Goal: Task Accomplishment & Management: Complete application form

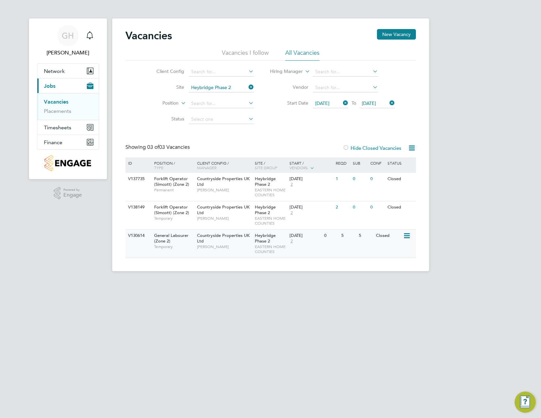
click at [201, 240] on span "Countryside Properties UK Ltd" at bounding box center [223, 238] width 52 height 11
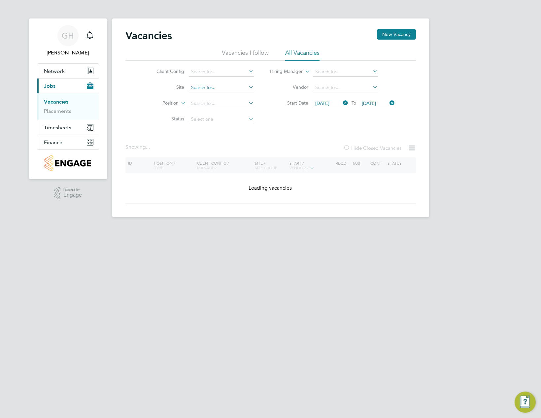
click at [243, 84] on input at bounding box center [221, 87] width 65 height 9
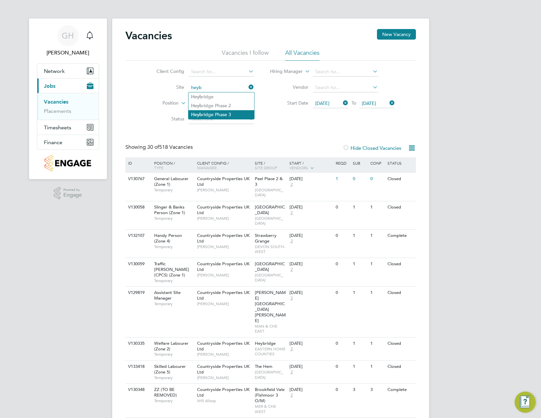
click at [226, 114] on li "Heyb ridge Phase 3" at bounding box center [221, 114] width 66 height 9
type input "Heybridge Phase 3"
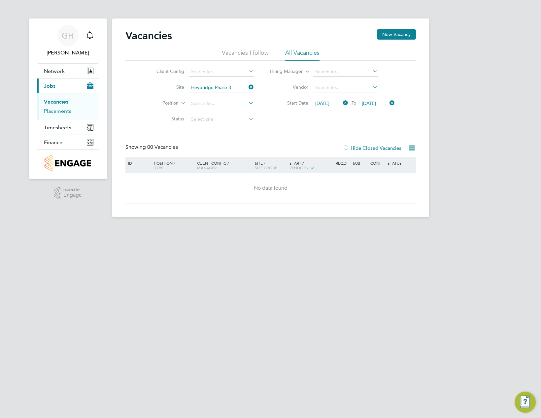
click at [60, 111] on link "Placements" at bounding box center [57, 111] width 27 height 6
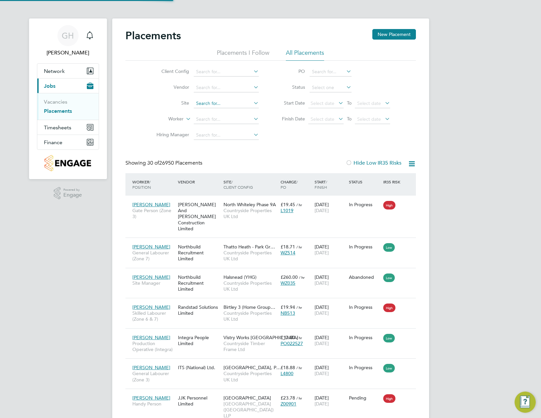
click at [212, 101] on input at bounding box center [226, 103] width 65 height 9
type input "heybridge"
click at [211, 100] on input at bounding box center [226, 103] width 65 height 9
click at [238, 129] on li "Heybridge Phase 3" at bounding box center [226, 130] width 66 height 9
type input "Heybridge Phase 3"
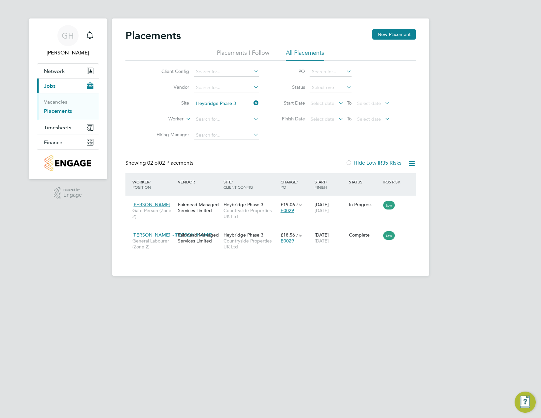
click at [252, 102] on icon at bounding box center [252, 102] width 0 height 9
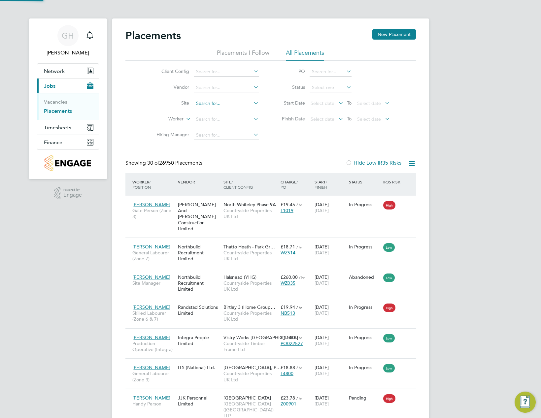
scroll to position [25, 57]
click at [229, 104] on input at bounding box center [226, 103] width 65 height 9
type input "Heybridge Phase 2"
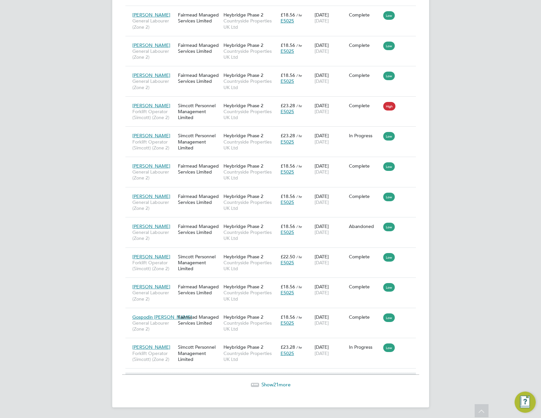
click at [271, 385] on span "Show 21 more" at bounding box center [275, 384] width 29 height 6
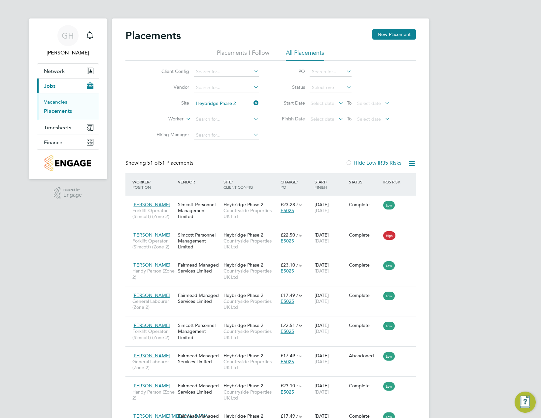
click at [58, 102] on link "Vacancies" at bounding box center [55, 102] width 23 height 6
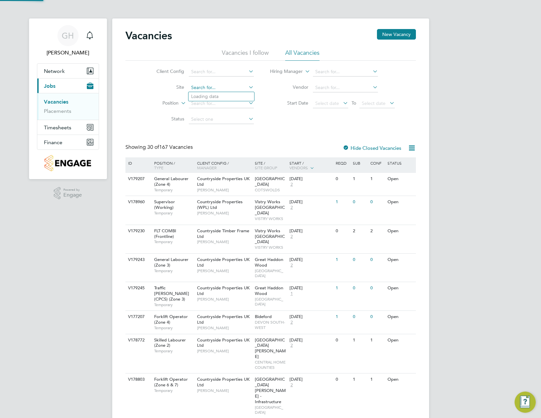
click at [207, 89] on input at bounding box center [221, 87] width 65 height 9
type input "Heybridge Phase 2"
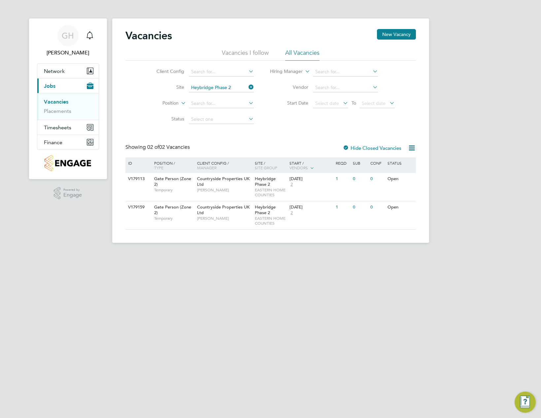
click at [344, 146] on div at bounding box center [345, 148] width 7 height 7
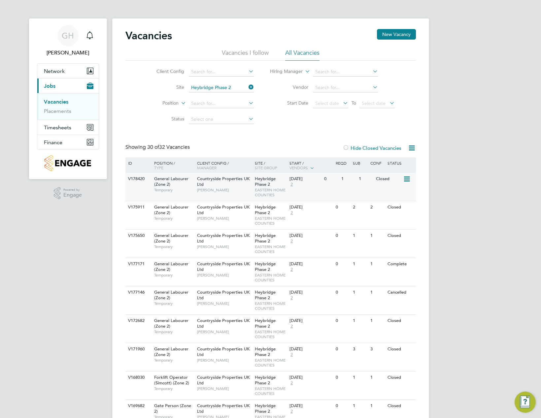
click at [232, 188] on span "[PERSON_NAME]" at bounding box center [224, 189] width 54 height 5
drag, startPoint x: 60, startPoint y: 110, endPoint x: 107, endPoint y: 108, distance: 46.9
click at [60, 110] on link "Placements" at bounding box center [57, 111] width 27 height 6
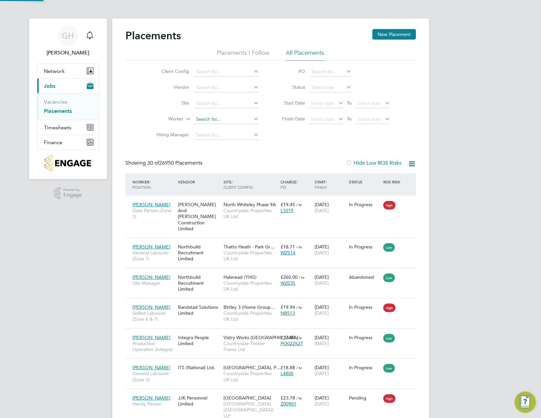
scroll to position [25, 57]
click at [223, 118] on input at bounding box center [226, 119] width 65 height 9
click at [202, 135] on b "Indrit" at bounding box center [202, 138] width 12 height 6
type input "Indrit Isufaj"
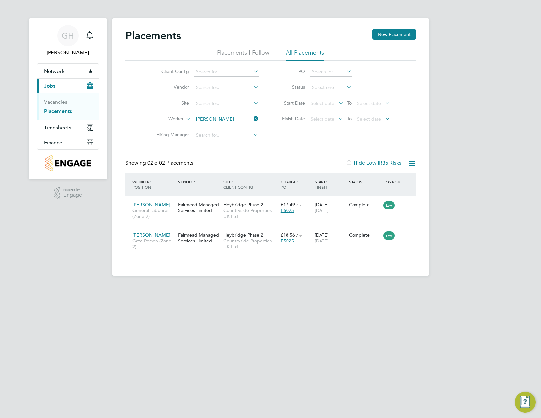
click at [252, 118] on icon at bounding box center [252, 118] width 0 height 9
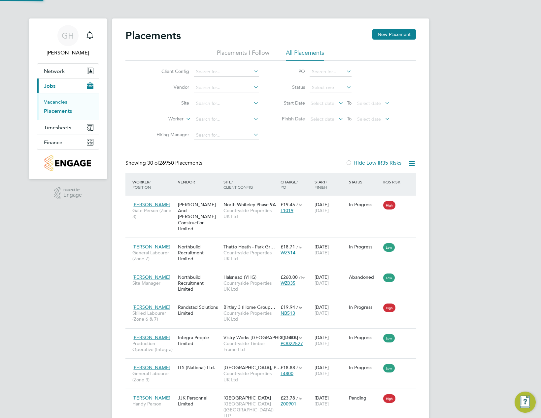
scroll to position [25, 57]
click at [56, 102] on link "Vacancies" at bounding box center [55, 102] width 23 height 6
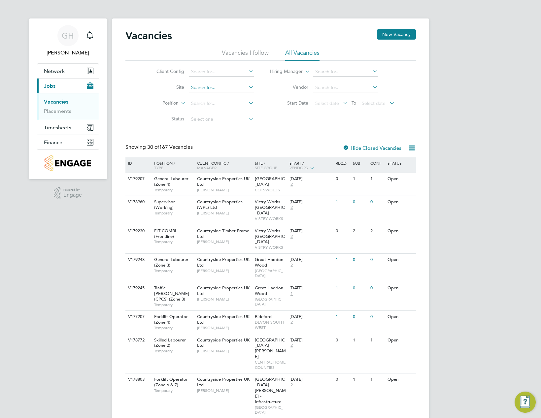
click at [203, 87] on input at bounding box center [221, 87] width 65 height 9
click at [228, 106] on li "Heyb ridge Phase 2" at bounding box center [221, 105] width 66 height 9
type input "Heybridge Phase 2"
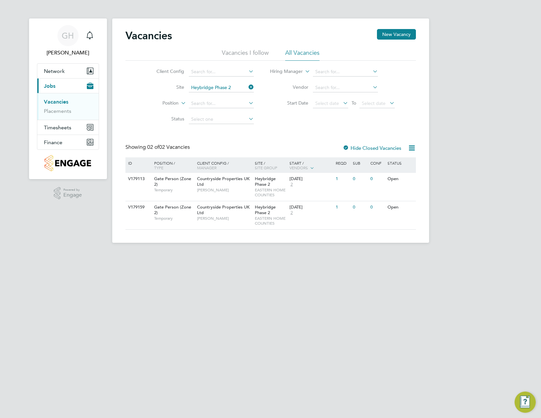
click at [343, 146] on div at bounding box center [345, 148] width 7 height 7
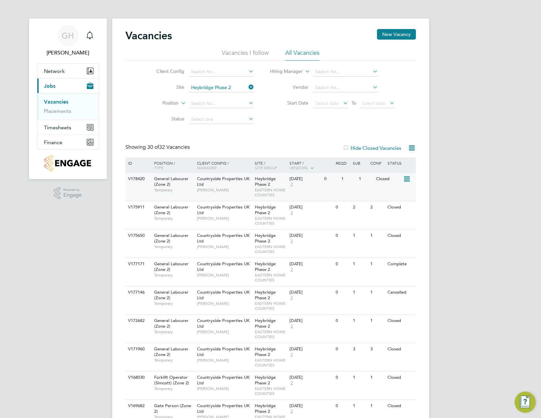
click at [258, 184] on span "Heybridge Phase 2" at bounding box center [265, 181] width 21 height 11
click at [60, 110] on link "Placements" at bounding box center [57, 111] width 27 height 6
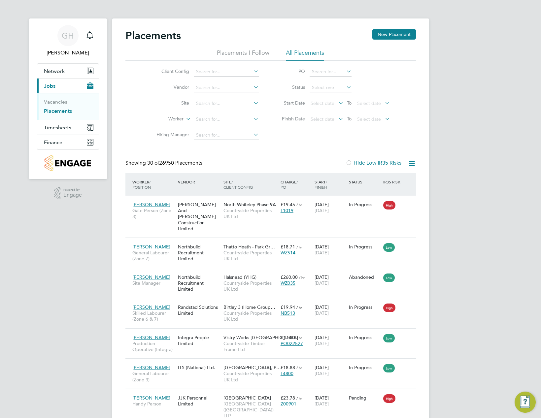
scroll to position [25, 57]
click at [236, 103] on input at bounding box center [226, 103] width 65 height 9
click at [226, 130] on li "Heybri dge Phase 3" at bounding box center [226, 130] width 66 height 9
type input "Heybridge Phase 3"
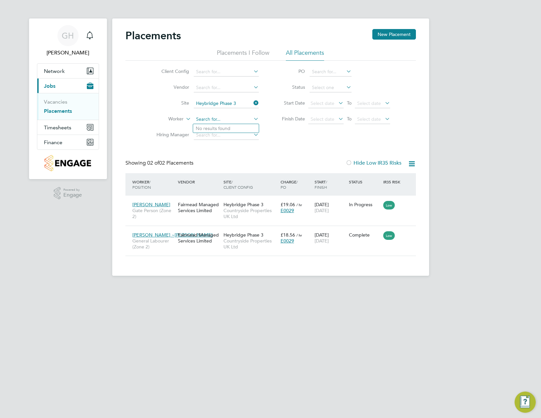
click at [216, 115] on input at bounding box center [226, 119] width 65 height 9
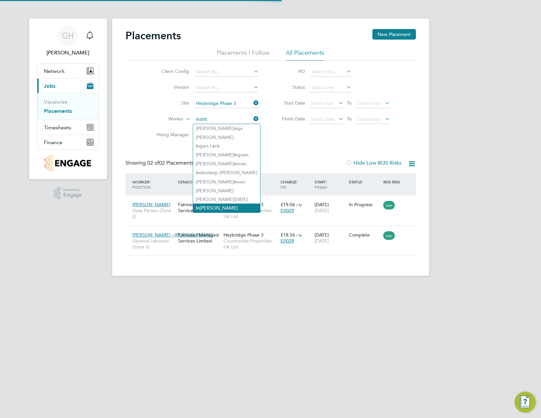
click at [205, 204] on li "In drit Isufaj" at bounding box center [226, 208] width 67 height 9
type input "Indrit Isufaj"
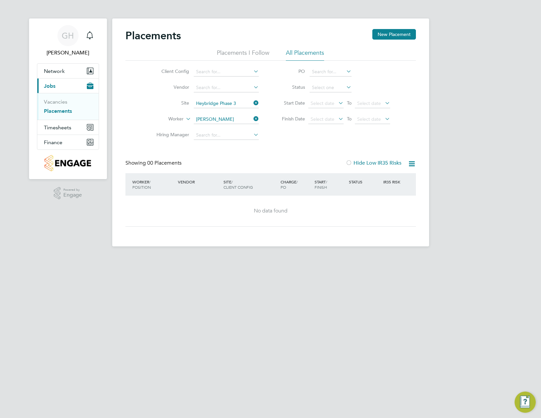
click at [252, 116] on icon at bounding box center [252, 118] width 0 height 9
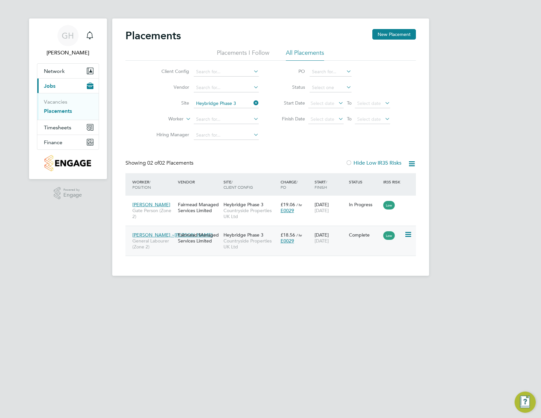
click at [233, 243] on span "Countryside Properties UK Ltd" at bounding box center [250, 244] width 54 height 12
click at [65, 101] on link "Vacancies" at bounding box center [55, 102] width 23 height 6
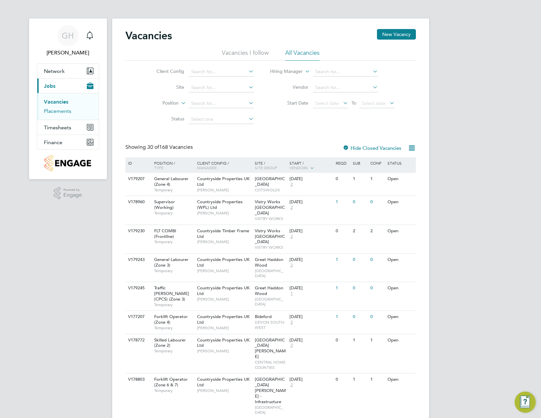
click at [59, 111] on link "Placements" at bounding box center [57, 111] width 27 height 6
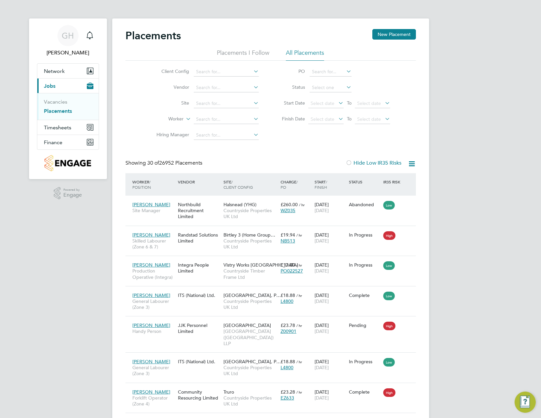
scroll to position [25, 57]
click at [217, 119] on input at bounding box center [226, 119] width 65 height 9
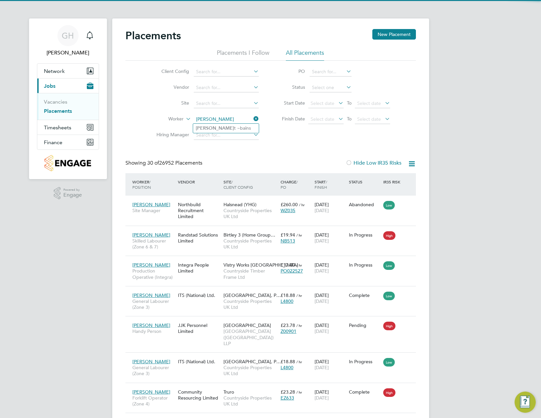
click at [222, 128] on li "Amarji t ~bains" at bounding box center [226, 128] width 66 height 9
type input "[PERSON_NAME] ~[PERSON_NAME]"
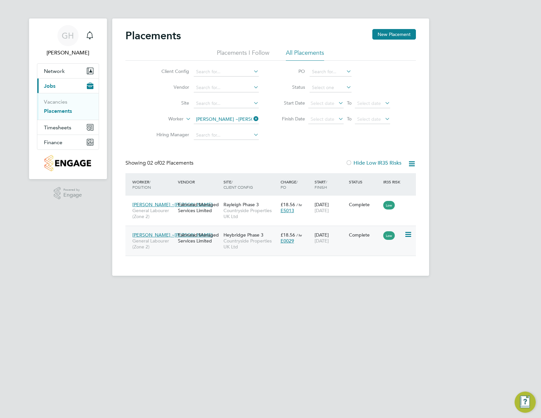
click at [327, 233] on div "18 Aug 2025 24 Aug 2025" at bounding box center [330, 238] width 34 height 18
click at [327, 236] on div "18 Aug 2025 24 Aug 2025" at bounding box center [330, 238] width 34 height 18
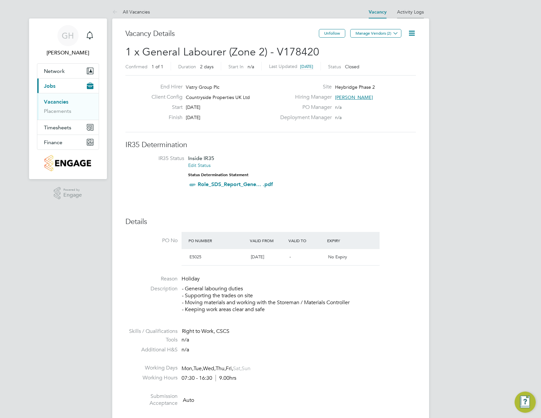
click at [421, 12] on link "Activity Logs" at bounding box center [410, 12] width 27 height 6
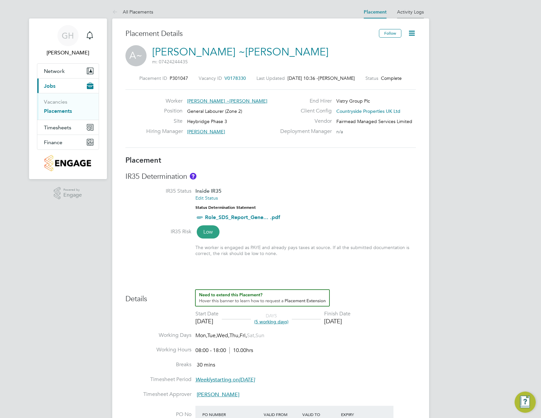
click at [414, 12] on link "Activity Logs" at bounding box center [410, 12] width 27 height 6
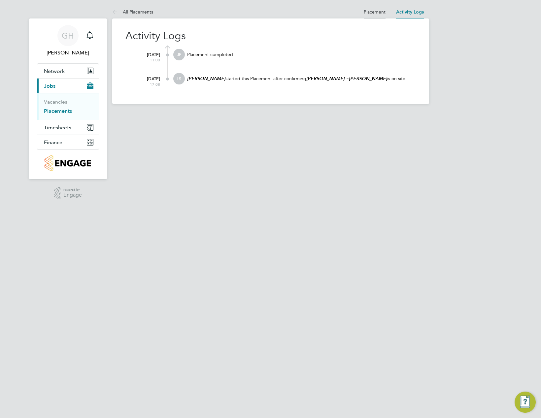
click at [381, 14] on link "Placement" at bounding box center [375, 12] width 22 height 6
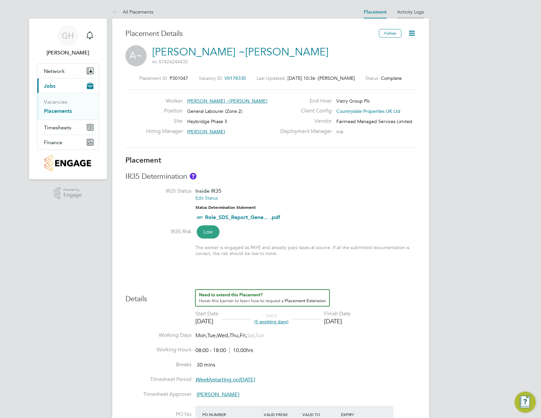
click at [412, 12] on link "Activity Logs" at bounding box center [410, 12] width 27 height 6
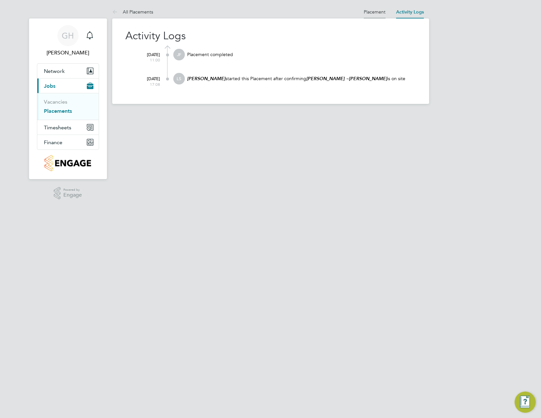
click at [376, 10] on link "Placement" at bounding box center [375, 12] width 22 height 6
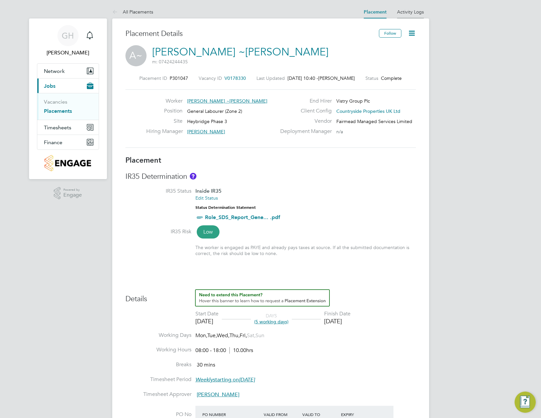
click at [418, 11] on link "Activity Logs" at bounding box center [410, 12] width 27 height 6
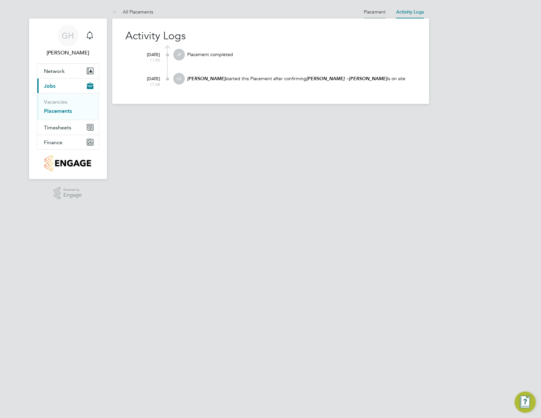
click at [367, 6] on li "Placement" at bounding box center [375, 11] width 22 height 13
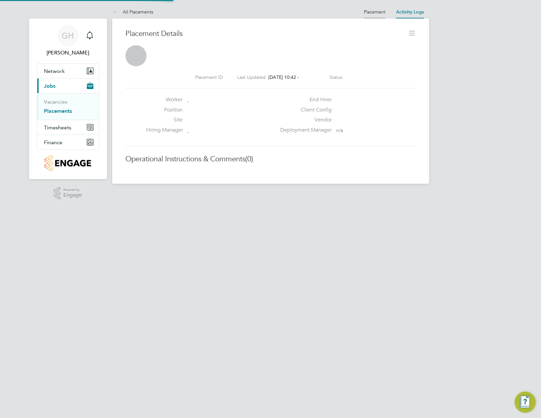
scroll to position [11, 130]
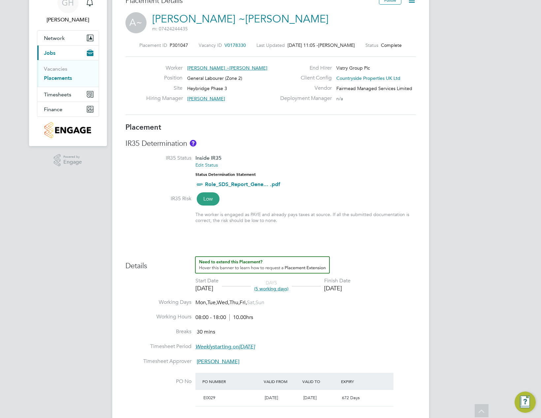
click at [234, 45] on span "V0178330" at bounding box center [234, 45] width 21 height 6
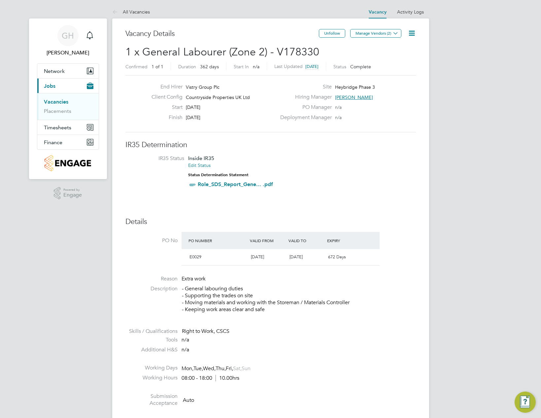
click at [412, 32] on icon at bounding box center [411, 33] width 8 height 8
click at [405, 59] on li "Update Status" at bounding box center [395, 57] width 38 height 9
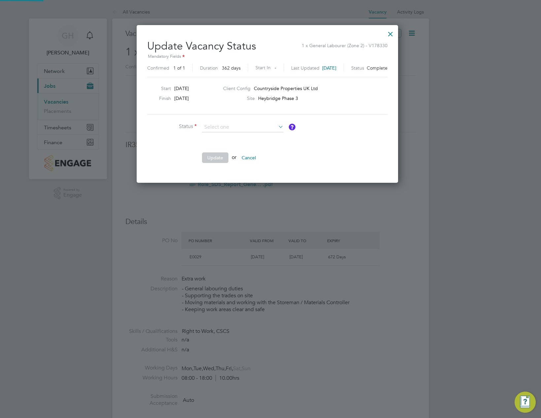
scroll to position [157, 268]
click at [248, 125] on input at bounding box center [242, 127] width 81 height 10
click at [223, 125] on input at bounding box center [242, 127] width 81 height 10
click at [277, 125] on icon at bounding box center [277, 126] width 0 height 9
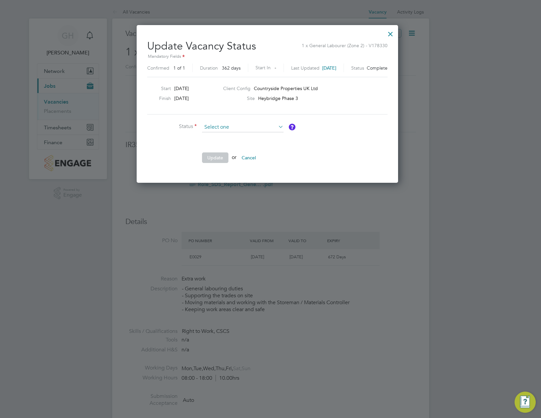
click at [231, 129] on input at bounding box center [242, 127] width 81 height 10
click at [207, 135] on li "Open" at bounding box center [243, 136] width 82 height 9
type input "Open"
click at [220, 156] on button "Update" at bounding box center [215, 157] width 26 height 11
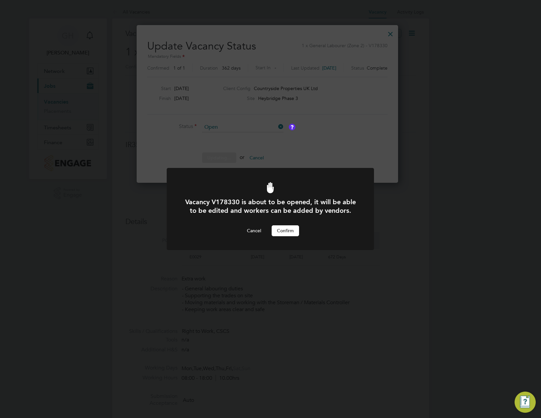
click at [293, 234] on button "Confirm" at bounding box center [285, 230] width 27 height 11
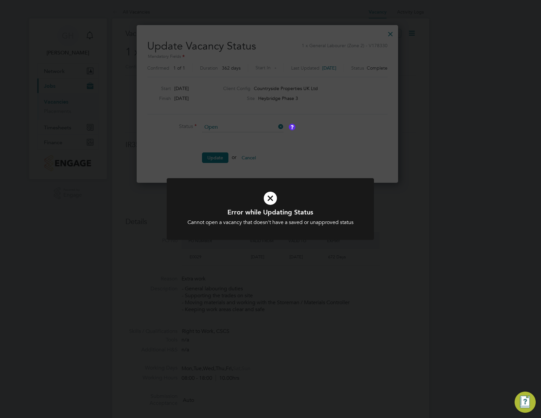
click at [269, 200] on icon at bounding box center [270, 198] width 172 height 26
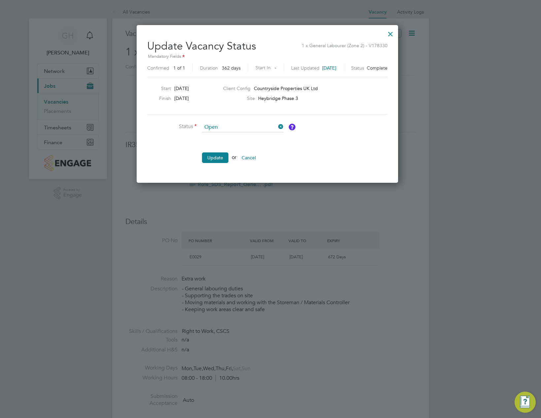
click at [254, 159] on button "Cancel" at bounding box center [248, 157] width 25 height 11
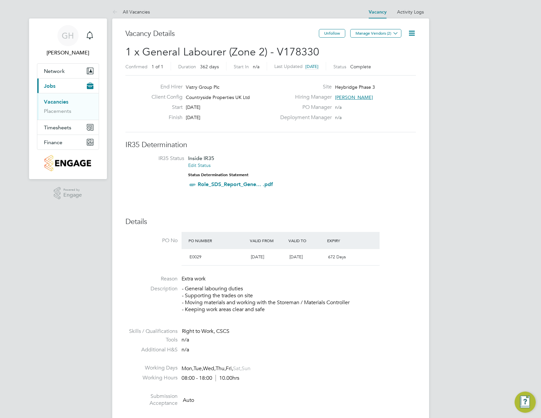
click at [59, 100] on link "Vacancies" at bounding box center [56, 102] width 24 height 6
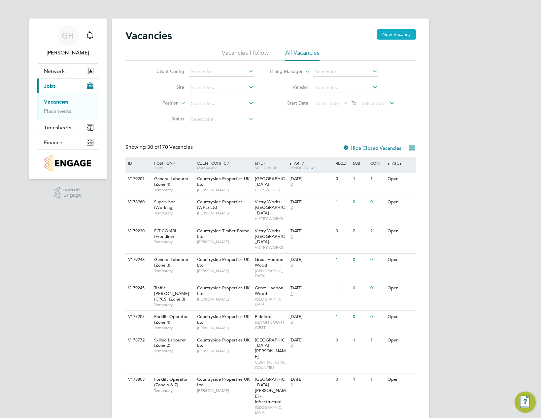
click at [404, 34] on button "New Vacancy" at bounding box center [396, 34] width 39 height 11
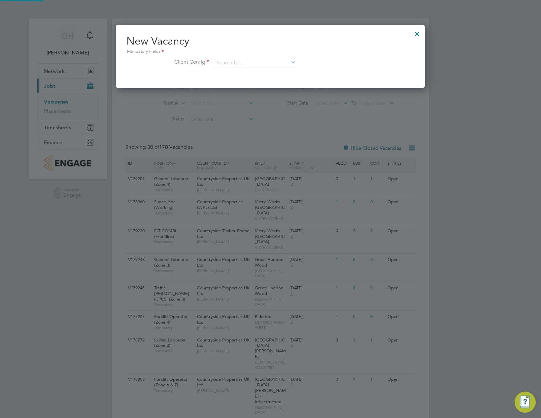
scroll to position [63, 309]
click at [235, 61] on input at bounding box center [254, 63] width 81 height 10
click at [276, 140] on li "Countryside Properties UK Ltd" at bounding box center [298, 144] width 169 height 9
type input "Countryside Properties UK Ltd"
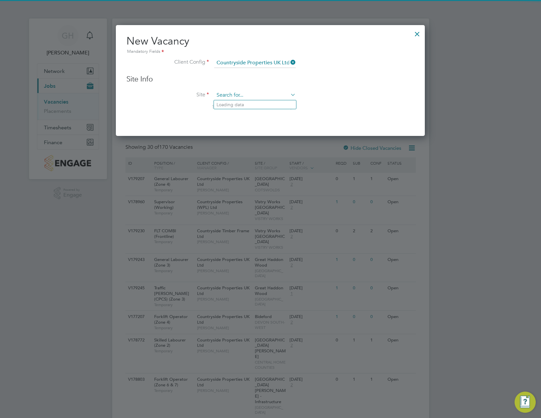
click at [234, 97] on input at bounding box center [254, 95] width 81 height 10
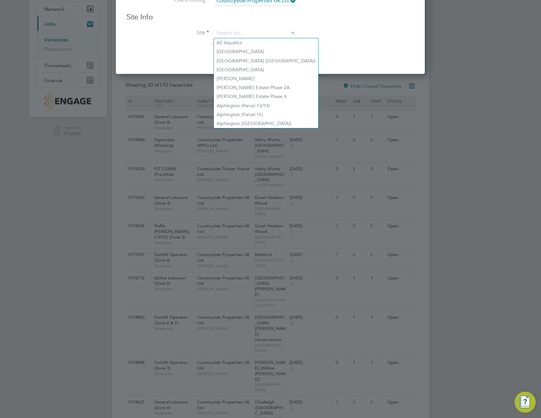
scroll to position [33, 0]
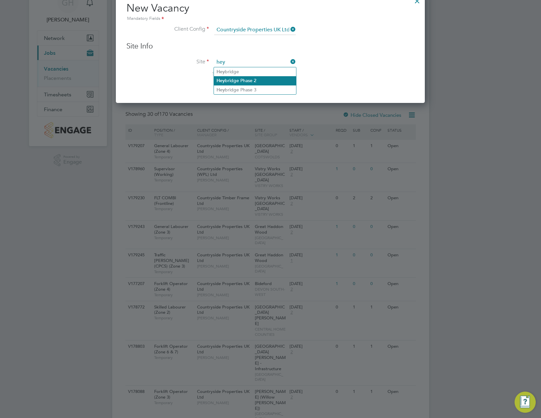
click at [259, 81] on li "Hey bridge Phase 2" at bounding box center [255, 80] width 82 height 9
type input "Heybridge Phase 2"
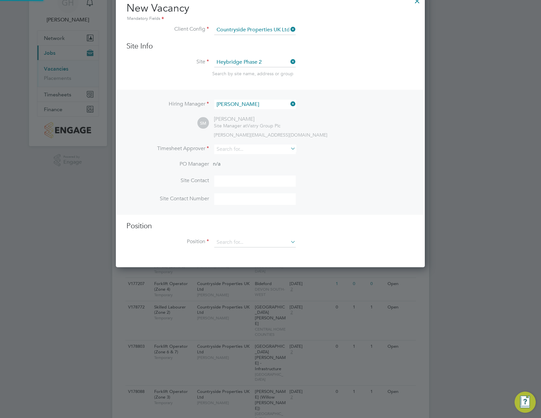
scroll to position [276, 309]
click at [237, 149] on input at bounding box center [254, 150] width 81 height 10
click at [256, 159] on b "Mi" at bounding box center [259, 159] width 6 height 6
type input "[PERSON_NAME]"
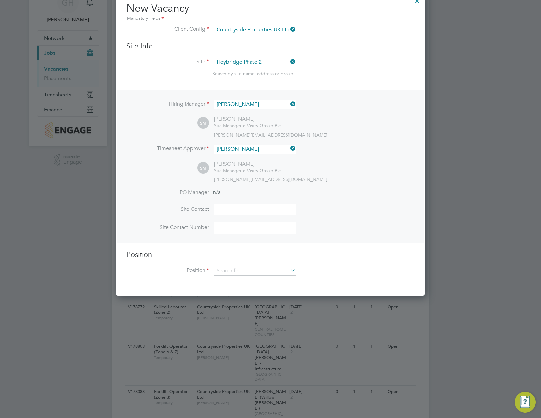
scroll to position [305, 309]
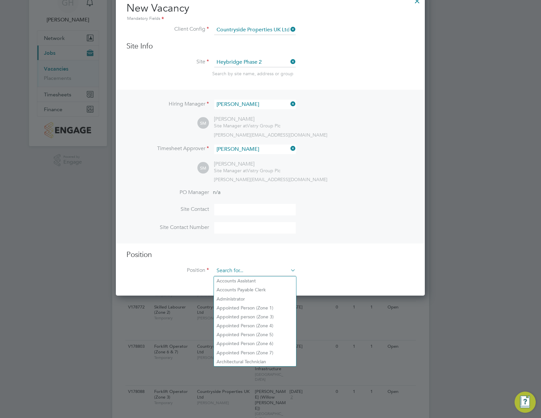
click at [246, 269] on input at bounding box center [254, 271] width 81 height 10
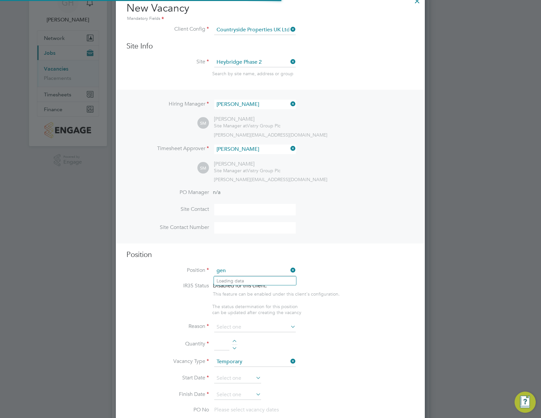
scroll to position [951, 309]
click at [264, 288] on li "Gen eral Labourer (Zone 2)" at bounding box center [255, 289] width 82 height 9
type input "General Labourer (Zone 2)"
type textarea "- General labouring duties - Supporting the trades on site - Moving materials a…"
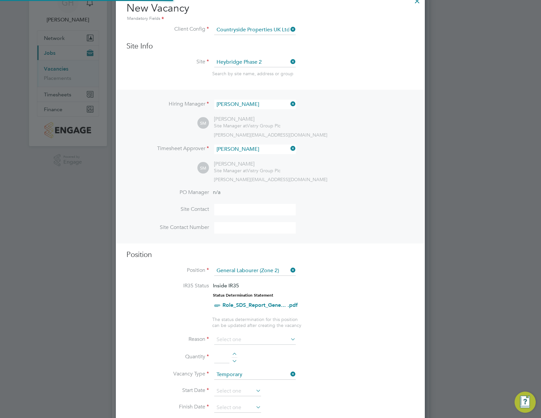
scroll to position [19, 35]
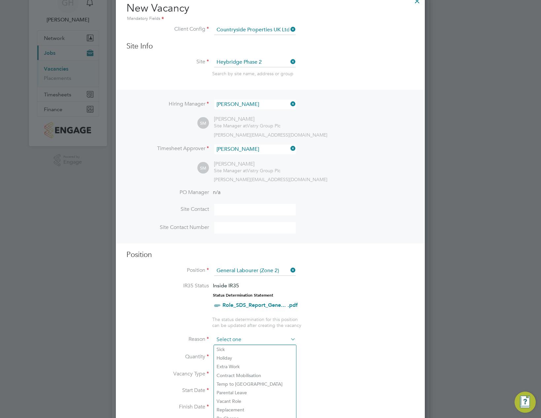
click at [251, 342] on input at bounding box center [254, 340] width 81 height 10
click at [243, 407] on li "Replacement" at bounding box center [255, 409] width 82 height 9
type input "Replacement"
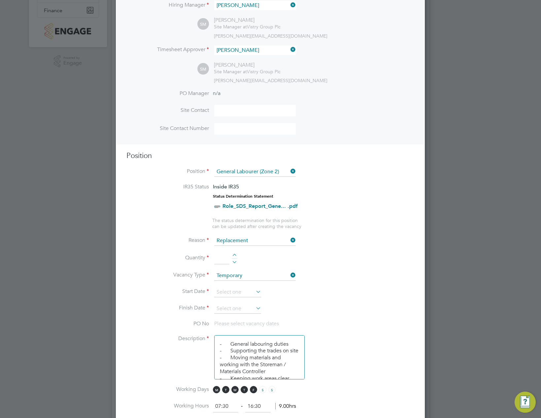
scroll to position [231, 0]
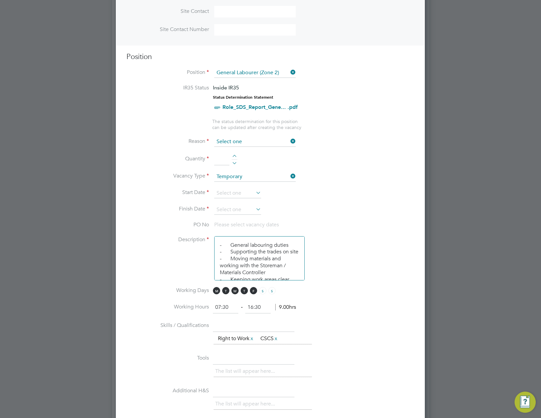
click at [238, 145] on input at bounding box center [254, 142] width 81 height 10
click at [250, 202] on div "Vacancies New Vacancy Vacancies I follow All Vacancies Client Config Site Posit…" at bounding box center [270, 358] width 317 height 1141
click at [230, 142] on input at bounding box center [254, 142] width 81 height 10
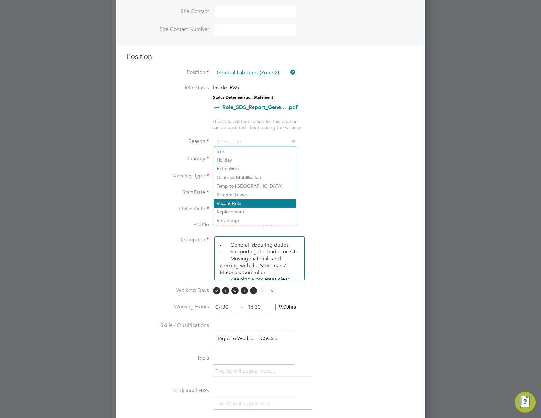
click at [235, 202] on li "Vacant Role" at bounding box center [255, 203] width 82 height 9
type input "Vacant Role"
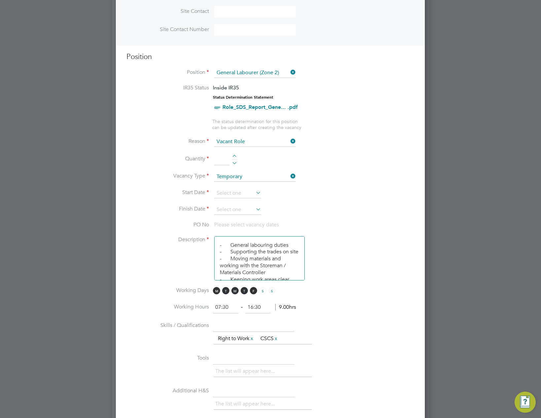
click at [223, 160] on input at bounding box center [221, 159] width 15 height 12
type input "1"
type input "Heybridge Phase 2"
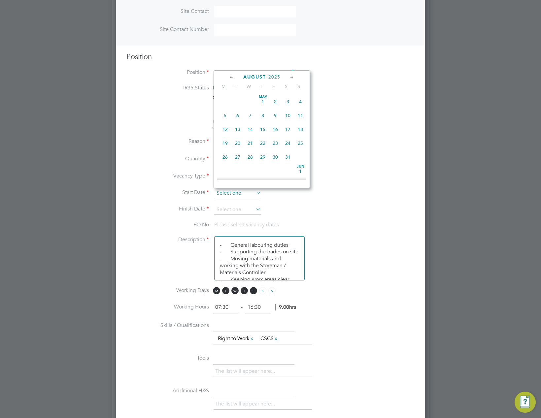
scroll to position [257, 0]
click at [237, 188] on input at bounding box center [237, 193] width 47 height 10
click at [224, 113] on span "18" at bounding box center [225, 109] width 13 height 13
type input "[DATE]"
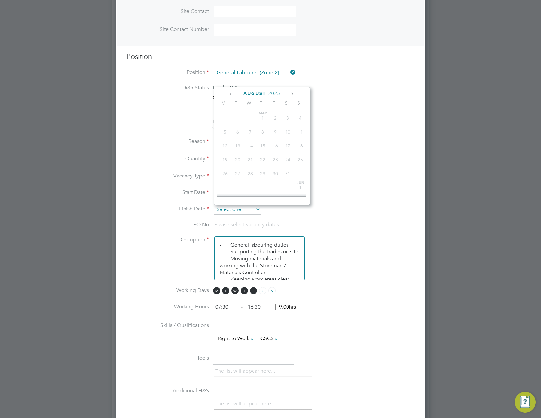
click at [228, 210] on input at bounding box center [237, 210] width 47 height 10
click at [290, 94] on icon at bounding box center [292, 93] width 6 height 7
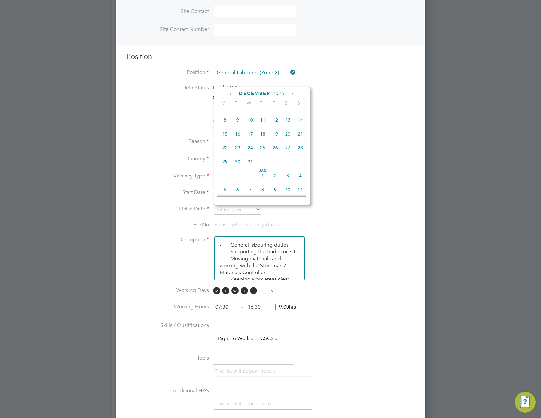
click at [290, 94] on icon at bounding box center [292, 93] width 6 height 7
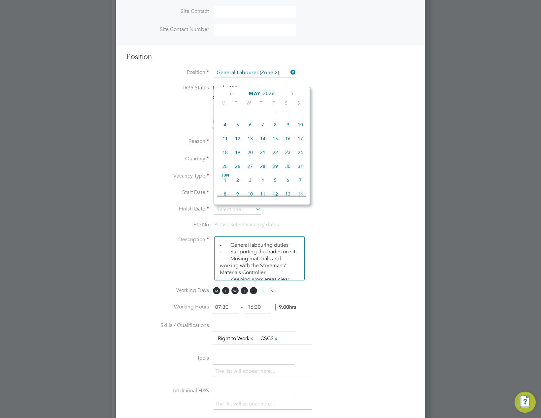
click at [290, 94] on icon at bounding box center [292, 93] width 6 height 7
click at [272, 127] on span "14" at bounding box center [275, 120] width 13 height 13
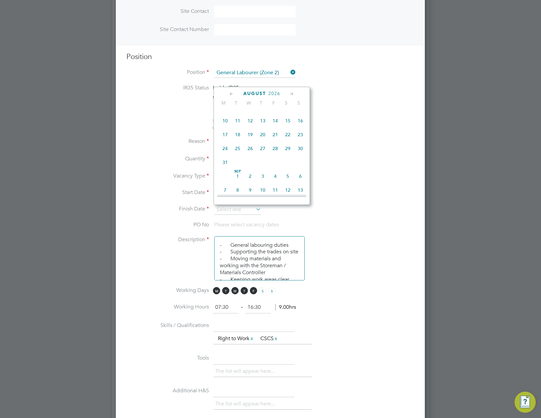
type input "14 Aug 2026"
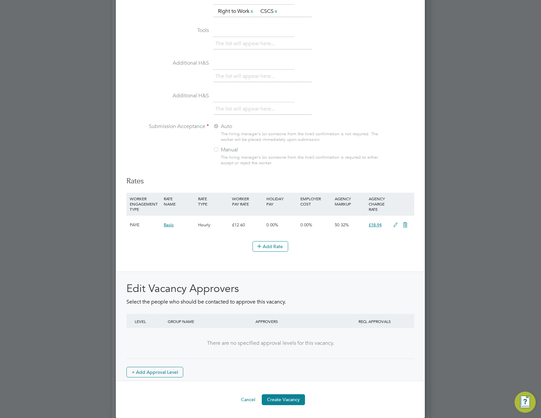
scroll to position [606, 0]
click at [393, 225] on icon at bounding box center [395, 224] width 8 height 5
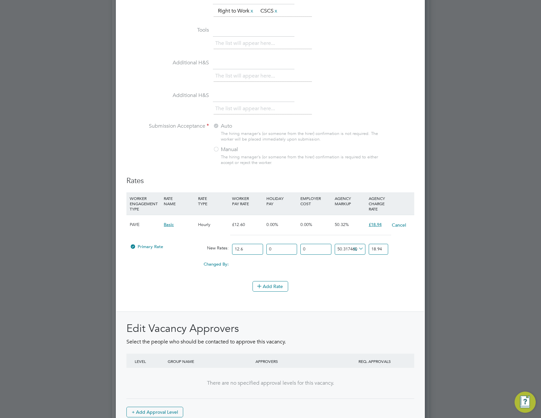
click at [381, 249] on input "18.94" at bounding box center [378, 249] width 19 height 11
type input "50"
type input "18.9"
type input "42.857142857142854"
type input "18"
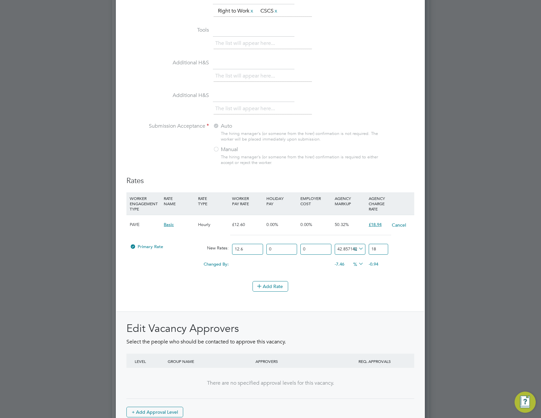
type input "46.82539682539682"
type input "18.56"
type input "47.301587301587304"
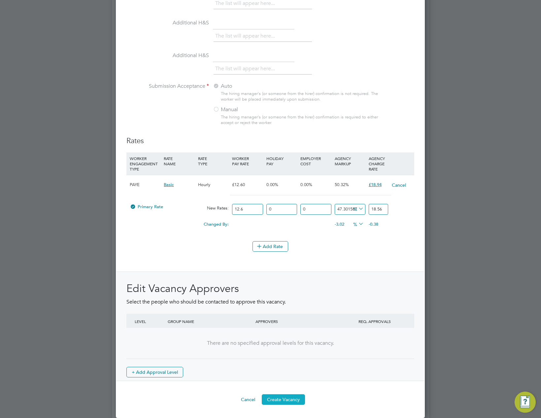
type input "18.56"
click at [294, 400] on button "Create Vacancy" at bounding box center [283, 399] width 43 height 11
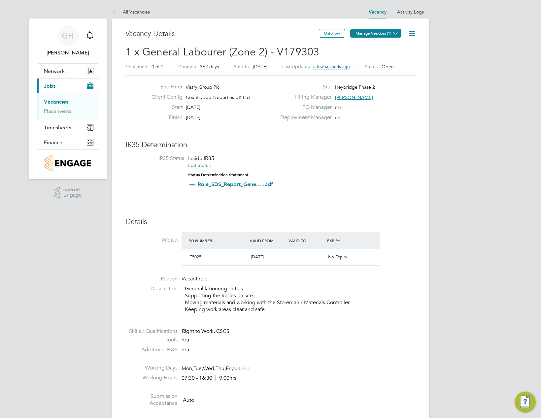
click at [395, 33] on icon at bounding box center [395, 33] width 5 height 5
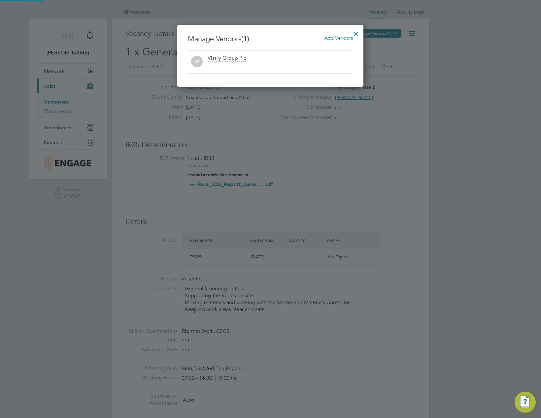
scroll to position [62, 186]
click at [336, 38] on span "Add Vendors" at bounding box center [338, 38] width 28 height 6
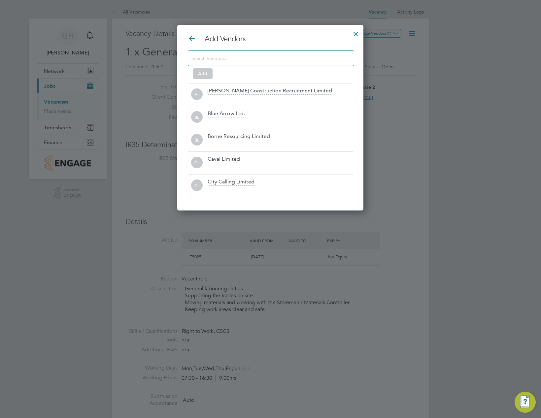
click at [243, 58] on input at bounding box center [265, 58] width 148 height 9
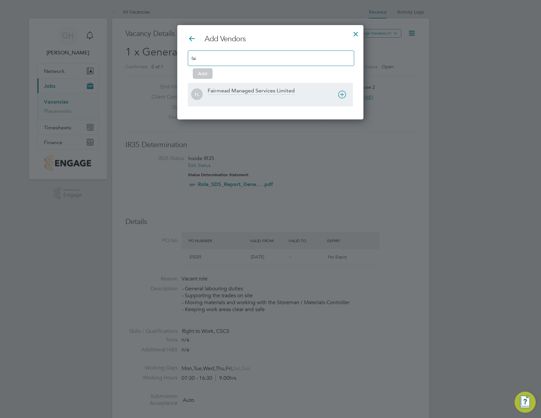
type input "fai"
click at [255, 91] on div "Fairmead Managed Services Limited" at bounding box center [251, 90] width 87 height 7
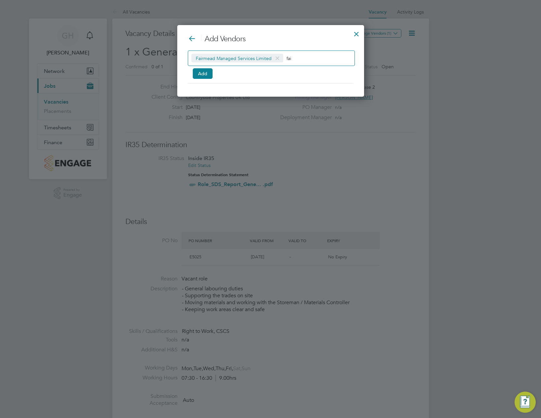
scroll to position [72, 186]
click at [201, 73] on button "Add" at bounding box center [203, 73] width 20 height 11
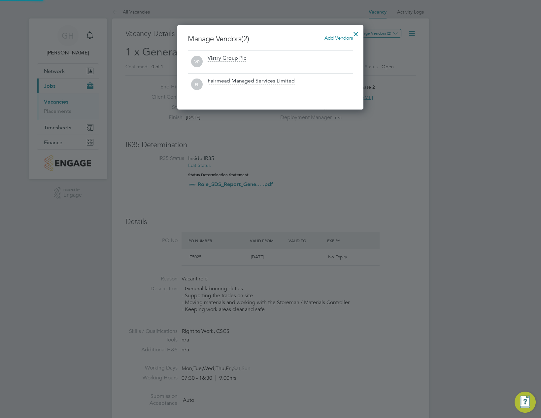
scroll to position [84, 186]
click at [356, 32] on div at bounding box center [356, 32] width 12 height 12
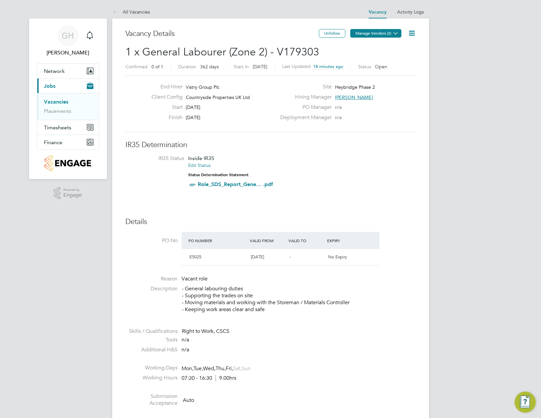
click at [394, 35] on icon at bounding box center [395, 33] width 5 height 5
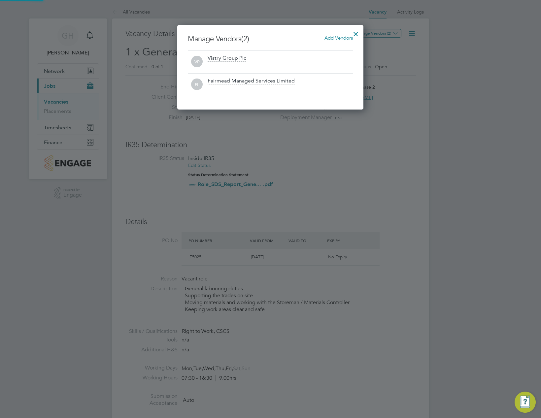
click at [450, 86] on div at bounding box center [270, 209] width 541 height 418
click at [462, 119] on div at bounding box center [270, 209] width 541 height 418
click at [386, 184] on div at bounding box center [270, 209] width 541 height 418
click at [359, 32] on div at bounding box center [356, 32] width 12 height 12
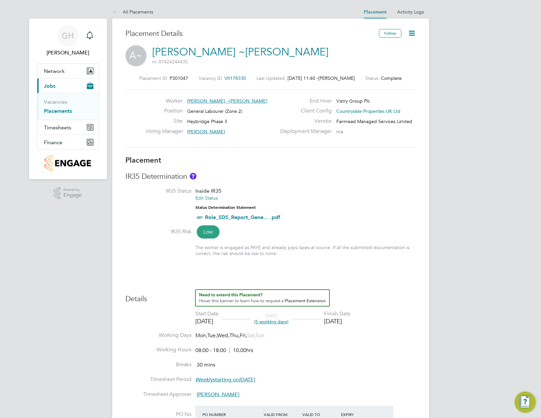
click at [412, 33] on icon at bounding box center [411, 33] width 8 height 8
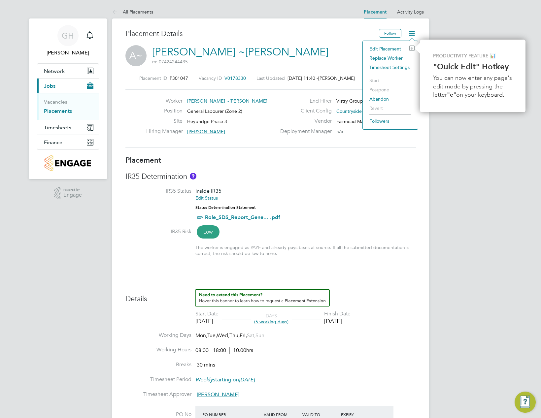
click at [392, 46] on li "Edit Placement e" at bounding box center [390, 48] width 49 height 9
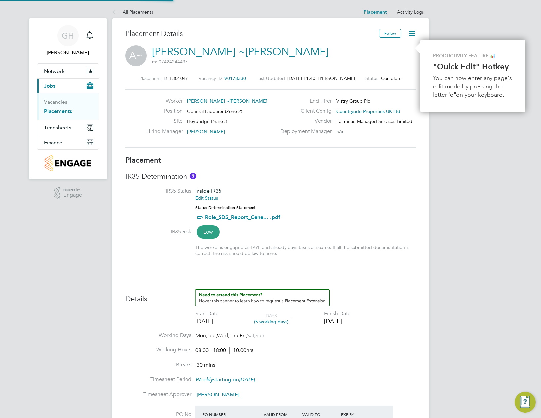
type input "[PERSON_NAME]"
type input "[DATE]"
type input "08:00"
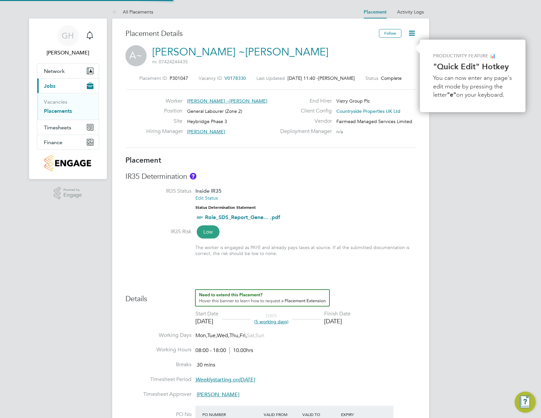
type input "18:00"
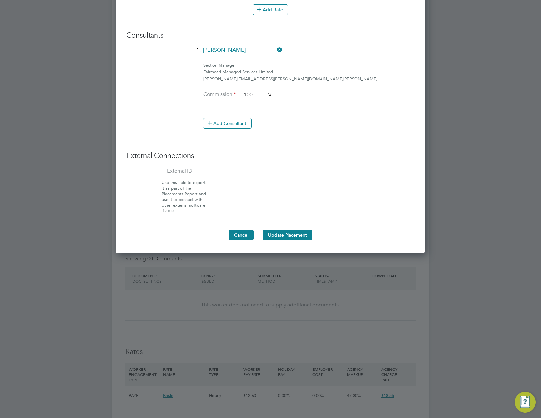
click at [243, 232] on button "Cancel" at bounding box center [241, 235] width 25 height 11
